Goal: Task Accomplishment & Management: Use online tool/utility

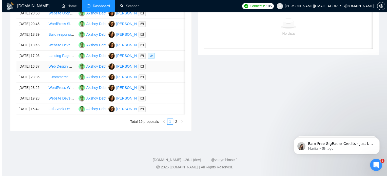
scroll to position [127, 0]
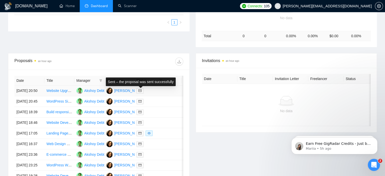
click at [139, 92] on icon "mail" at bounding box center [140, 91] width 3 height 2
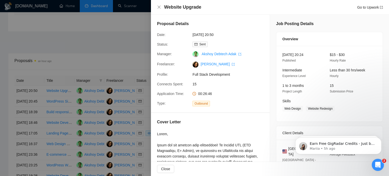
click at [125, 28] on div at bounding box center [194, 88] width 389 height 176
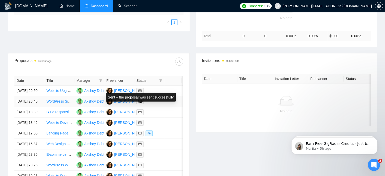
click at [141, 103] on icon "mail" at bounding box center [140, 101] width 3 height 2
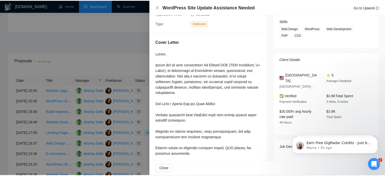
scroll to position [0, 0]
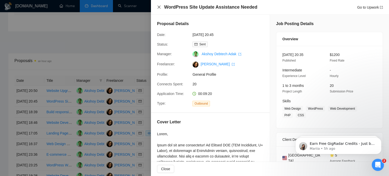
click at [160, 8] on icon "close" at bounding box center [159, 7] width 4 height 4
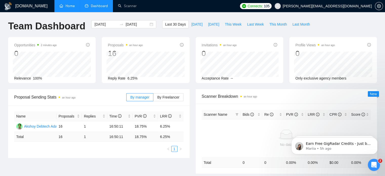
click at [74, 6] on link "Home" at bounding box center [67, 6] width 15 height 4
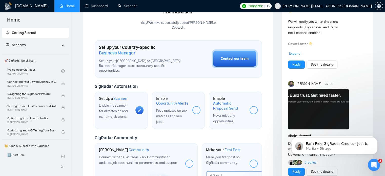
scroll to position [127, 0]
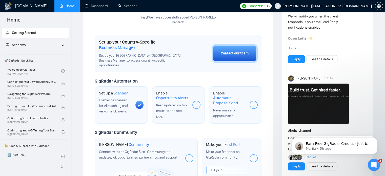
click at [299, 46] on span "Expand" at bounding box center [294, 48] width 11 height 4
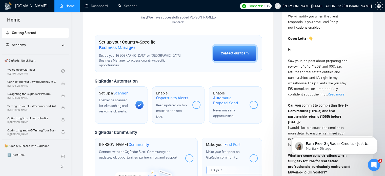
click at [328, 94] on link "Read more" at bounding box center [336, 94] width 16 height 4
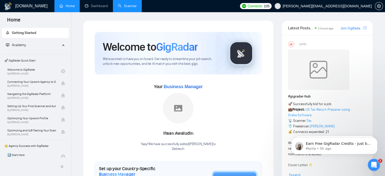
click at [132, 4] on link "Scanner" at bounding box center [127, 6] width 19 height 4
